Goal: Use online tool/utility

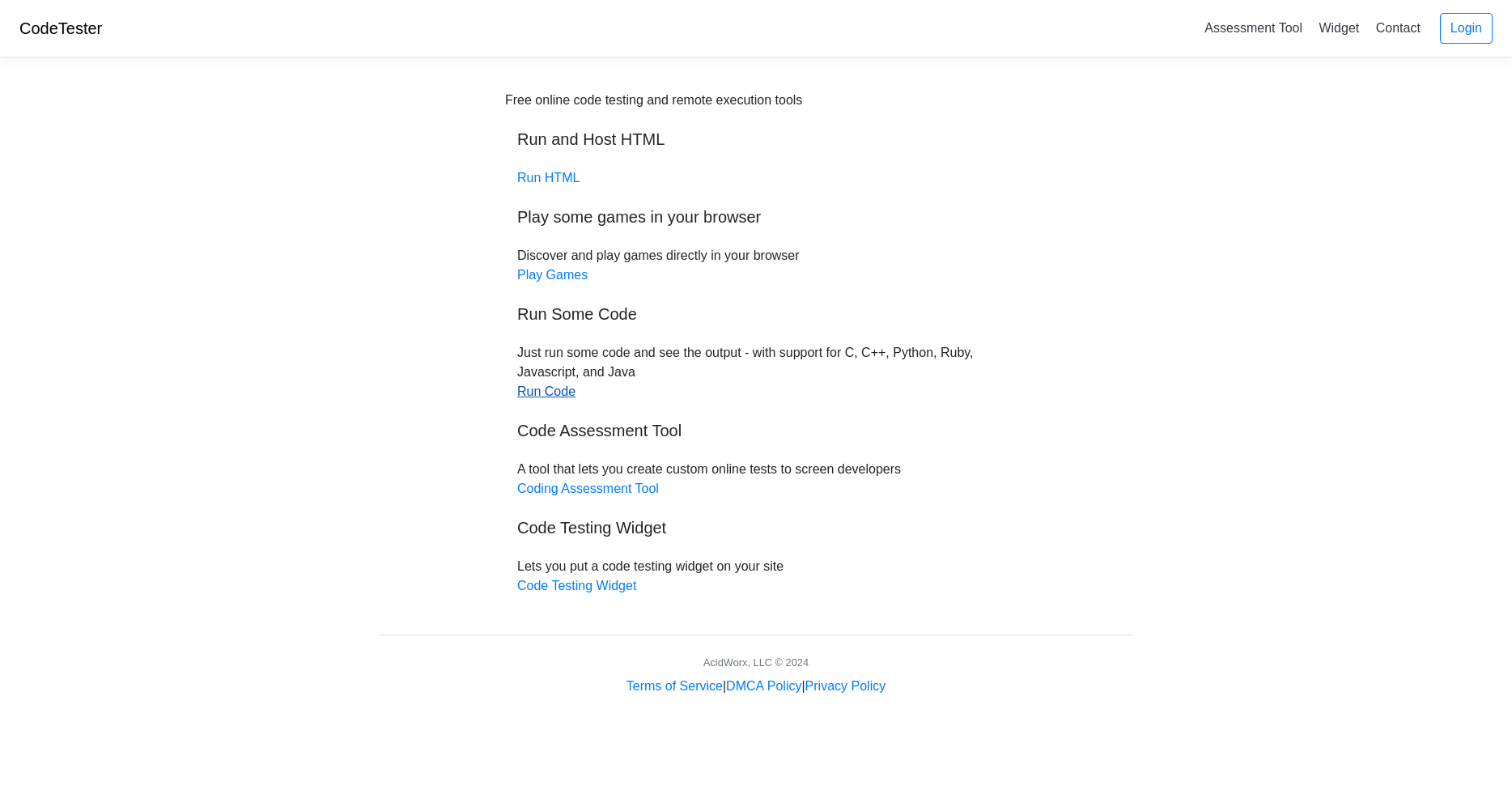
click at [552, 393] on link "Run Code" at bounding box center [547, 391] width 58 height 14
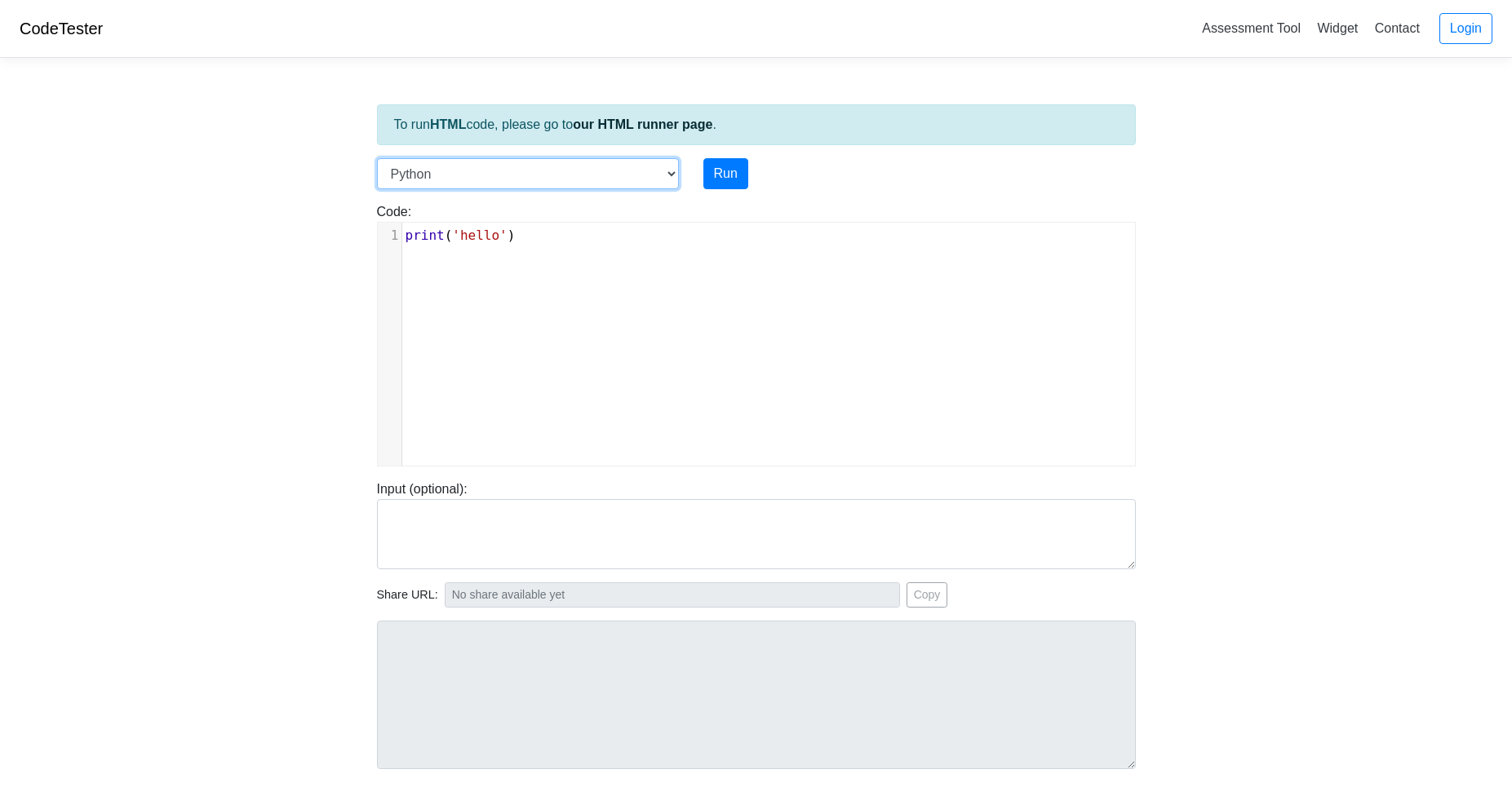
click at [377, 158] on select "C C++ Go Java Javascript Python Ruby" at bounding box center [527, 173] width 302 height 31
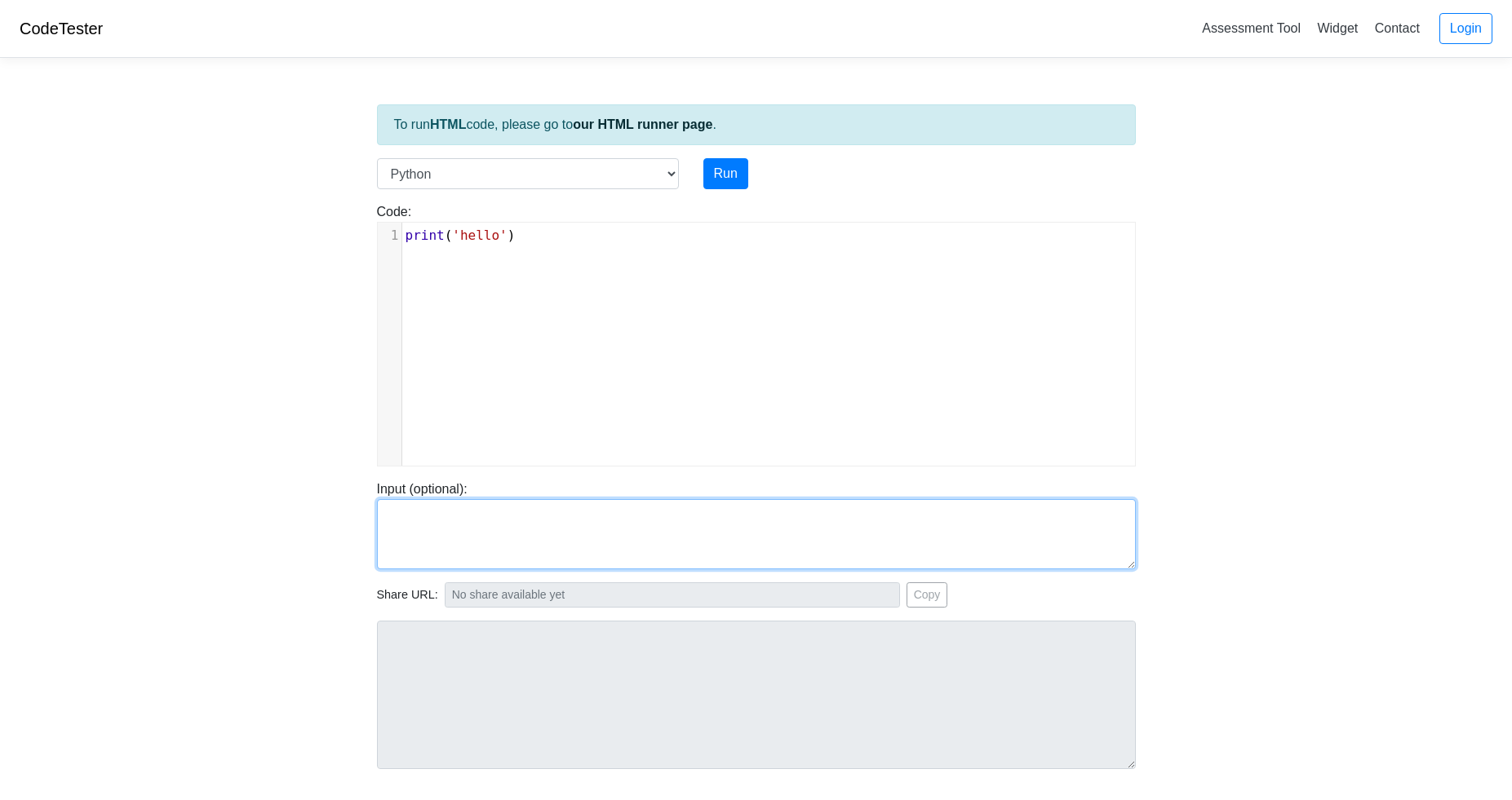
click at [419, 510] on textarea at bounding box center [756, 534] width 759 height 70
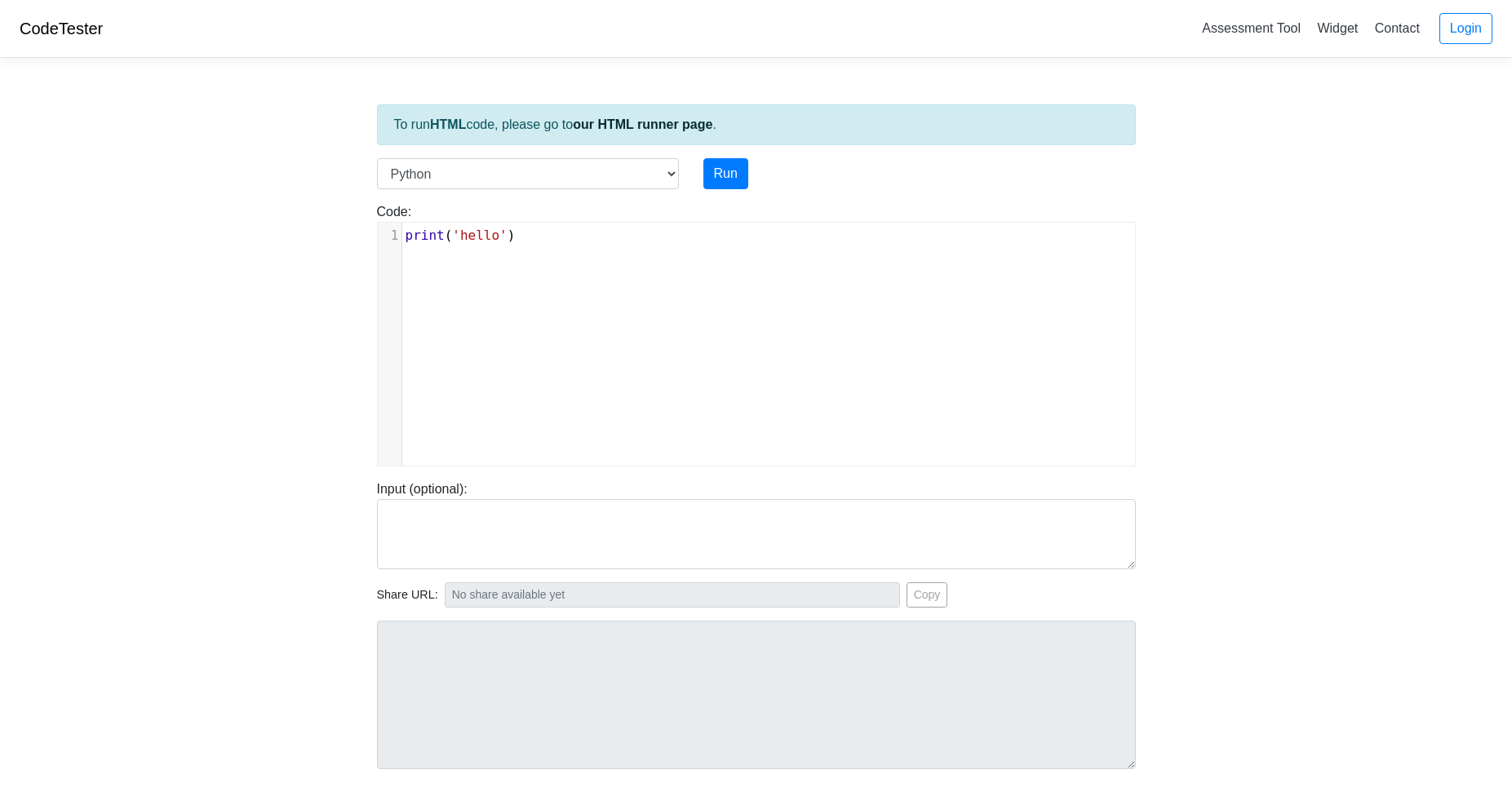
click at [450, 321] on div "xxxxxxxxxx 1 print ( 'hello' )" at bounding box center [769, 356] width 782 height 268
click at [450, 321] on div "x 1 print ( 'hello' )" at bounding box center [769, 356] width 782 height 268
type textarea "print('hello')"
click at [450, 321] on div "x 1 print ( 'hello' )" at bounding box center [769, 356] width 782 height 268
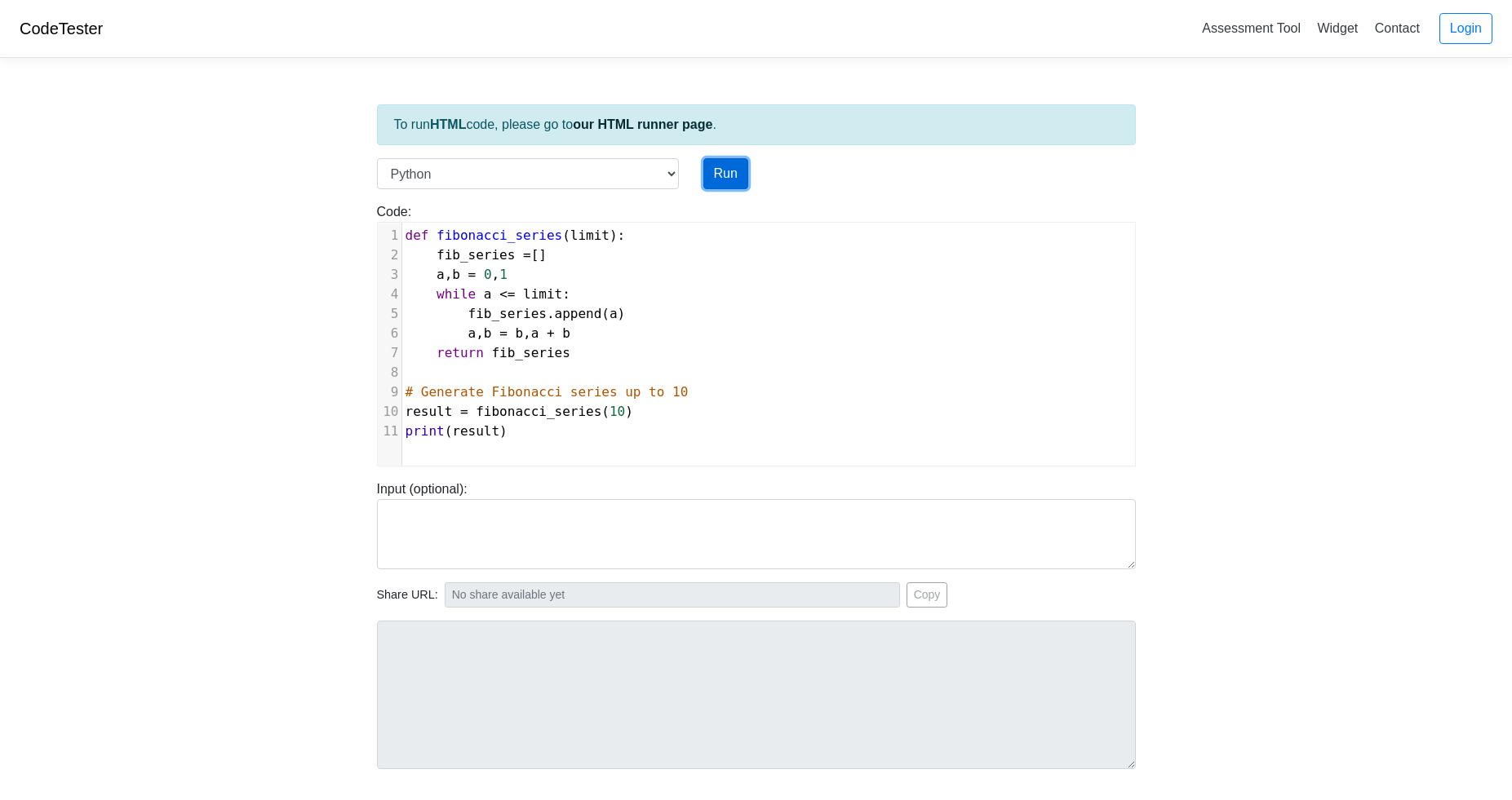
click at [732, 181] on button "Run" at bounding box center [726, 173] width 45 height 31
type input "[URL][DOMAIN_NAME]"
type textarea "Stdout: [0, 1, 1, 2, 3, 5, 8]"
